Goal: Navigation & Orientation: Understand site structure

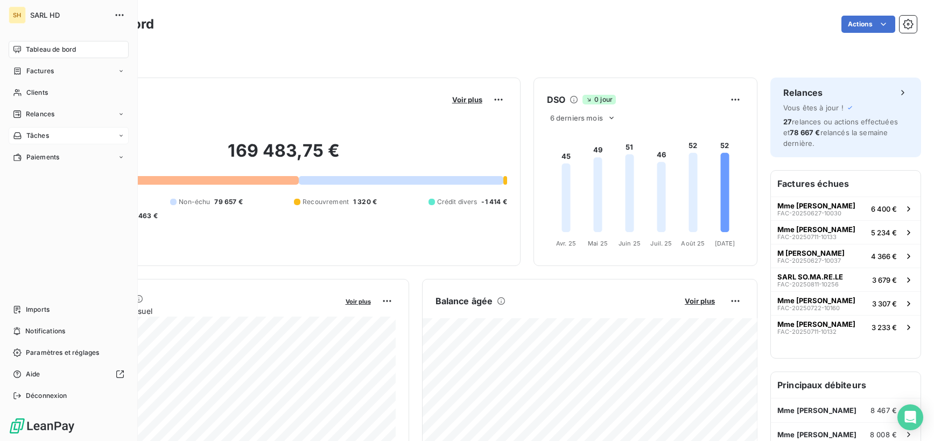
click at [38, 129] on div "Tâches" at bounding box center [69, 135] width 120 height 17
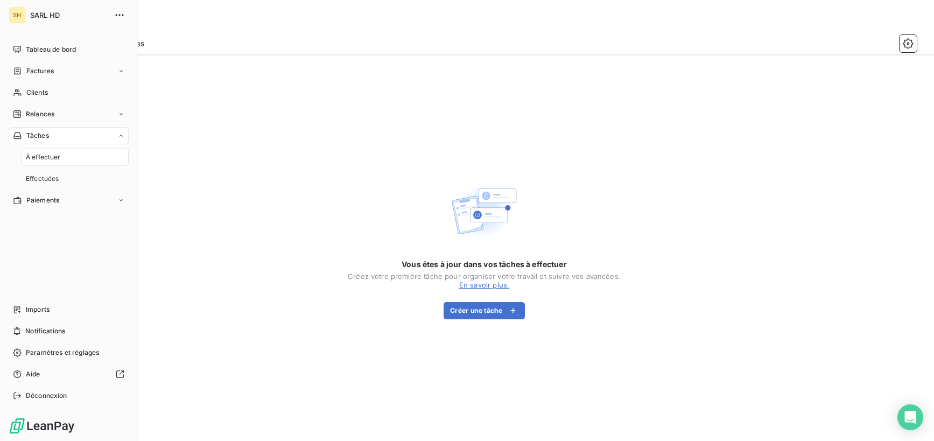
click at [52, 156] on span "À effectuer" at bounding box center [43, 157] width 35 height 10
click at [48, 176] on span "Effectuées" at bounding box center [42, 179] width 33 height 10
click at [46, 114] on span "Relances" at bounding box center [40, 114] width 29 height 10
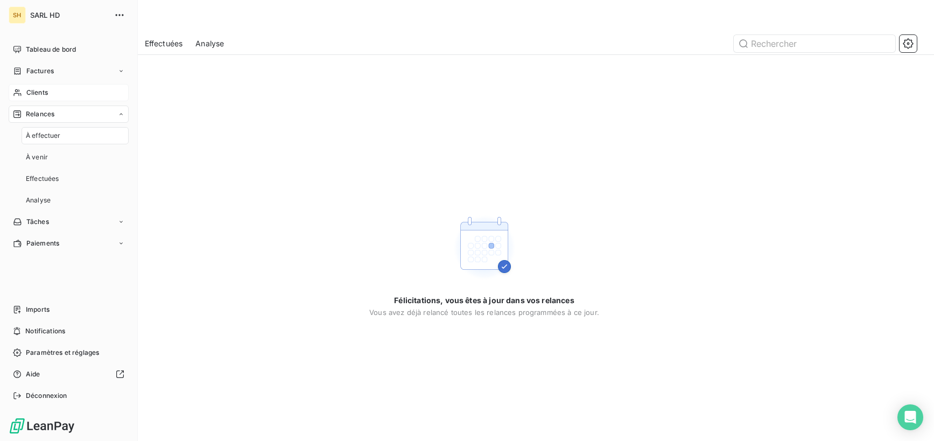
click at [41, 85] on div "Clients" at bounding box center [69, 92] width 120 height 17
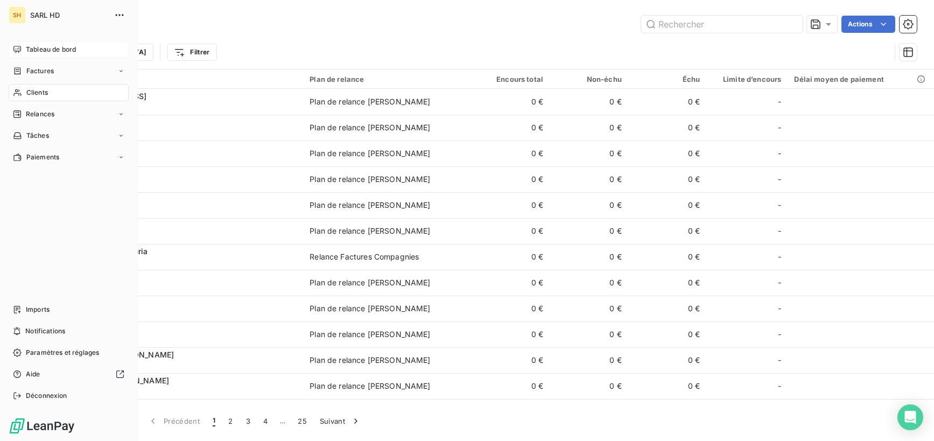
click at [41, 47] on span "Tableau de bord" at bounding box center [51, 50] width 50 height 10
